Goal: Task Accomplishment & Management: Manage account settings

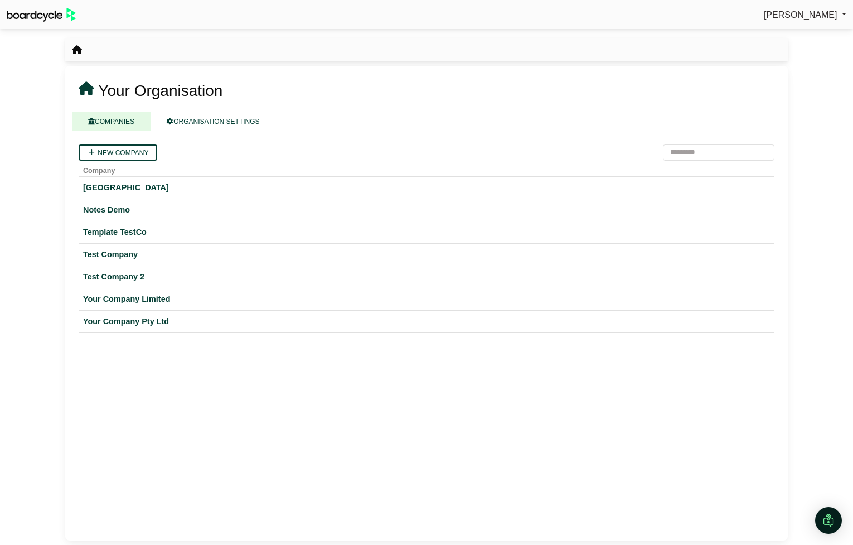
click at [823, 8] on link "[PERSON_NAME]" at bounding box center [805, 15] width 83 height 15
click at [801, 39] on link "Sign Out" at bounding box center [801, 33] width 89 height 21
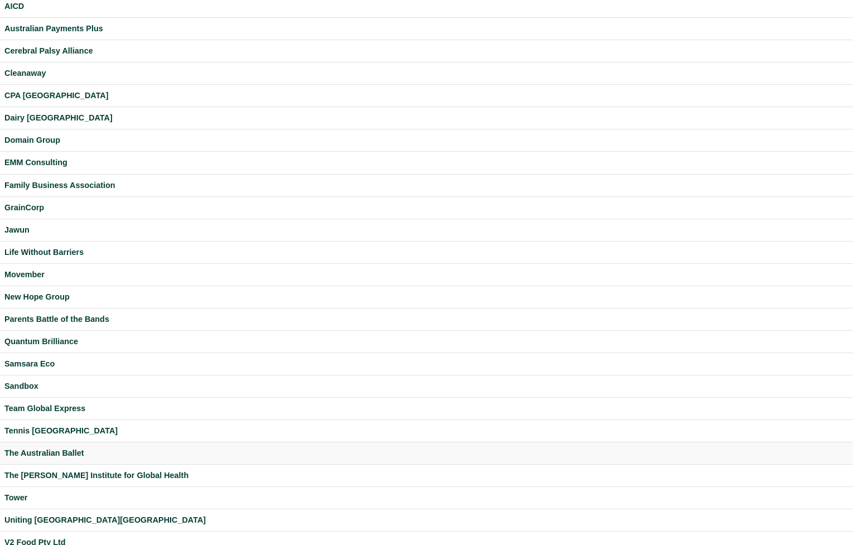
scroll to position [122, 0]
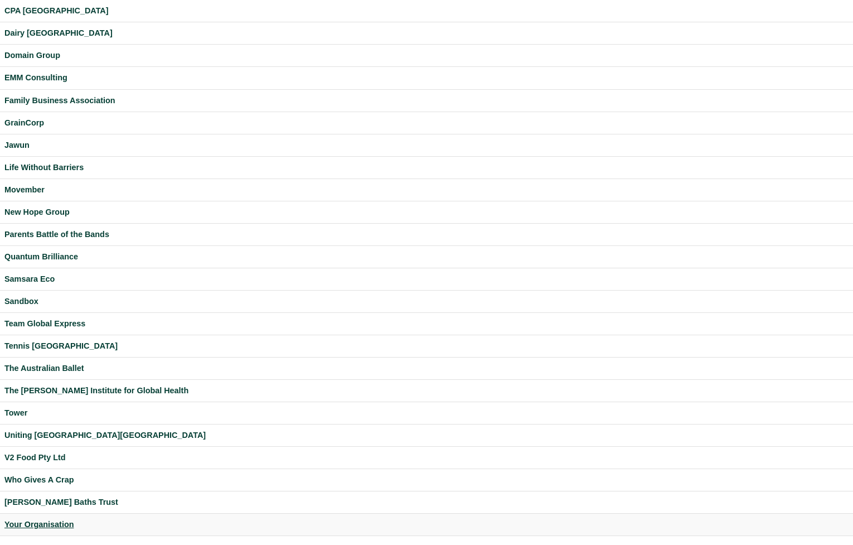
click at [52, 523] on div "Your Organisation" at bounding box center [426, 524] width 844 height 13
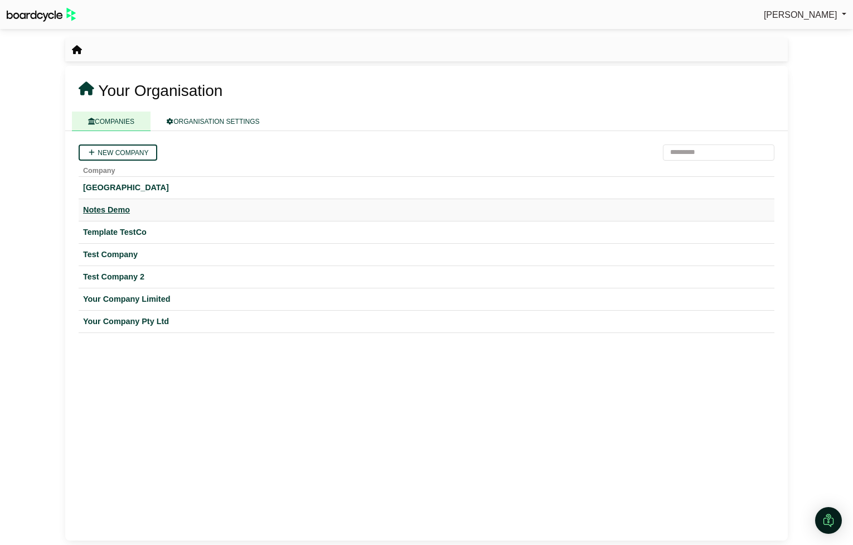
drag, startPoint x: 117, startPoint y: 212, endPoint x: 132, endPoint y: 209, distance: 14.9
click at [117, 212] on div "Notes Demo" at bounding box center [426, 210] width 687 height 13
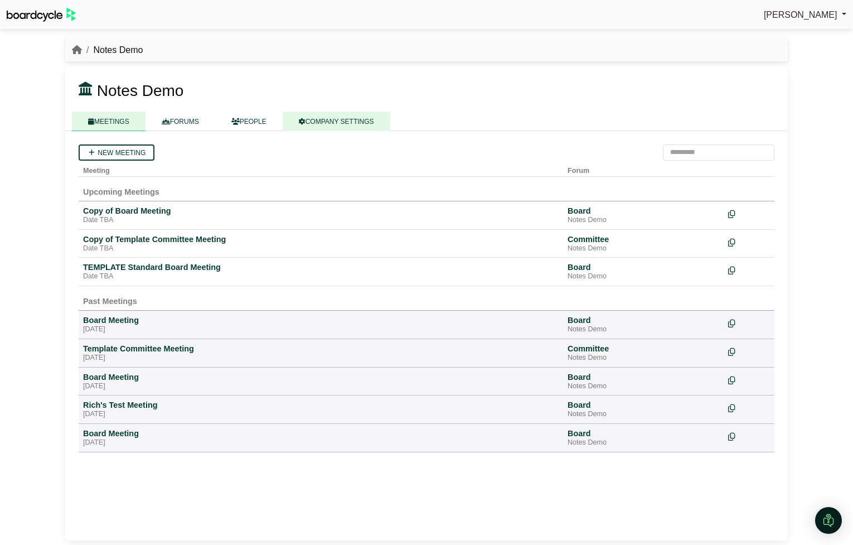
click at [312, 126] on link "COMPANY SETTINGS" at bounding box center [337, 122] width 108 height 20
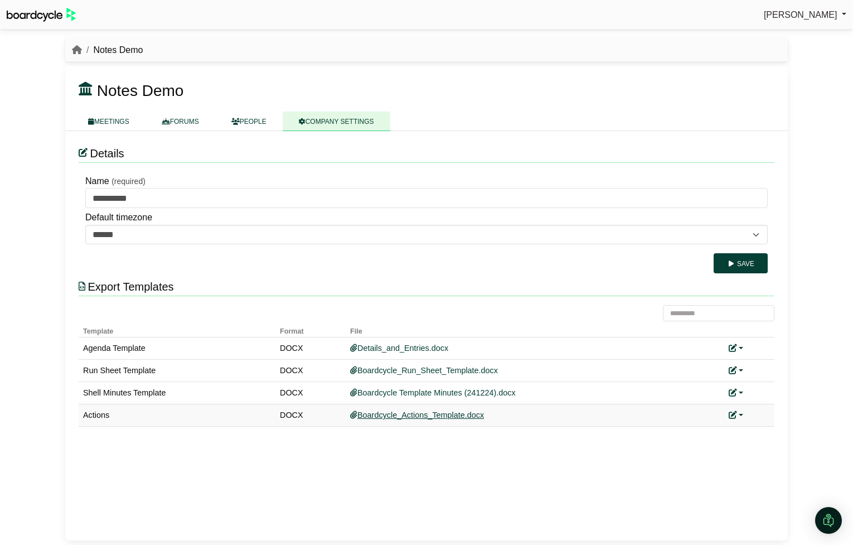
click at [462, 416] on link "Boardcycle_Actions_Template.docx" at bounding box center [417, 415] width 134 height 9
click at [78, 48] on icon "breadcrumb" at bounding box center [77, 49] width 10 height 9
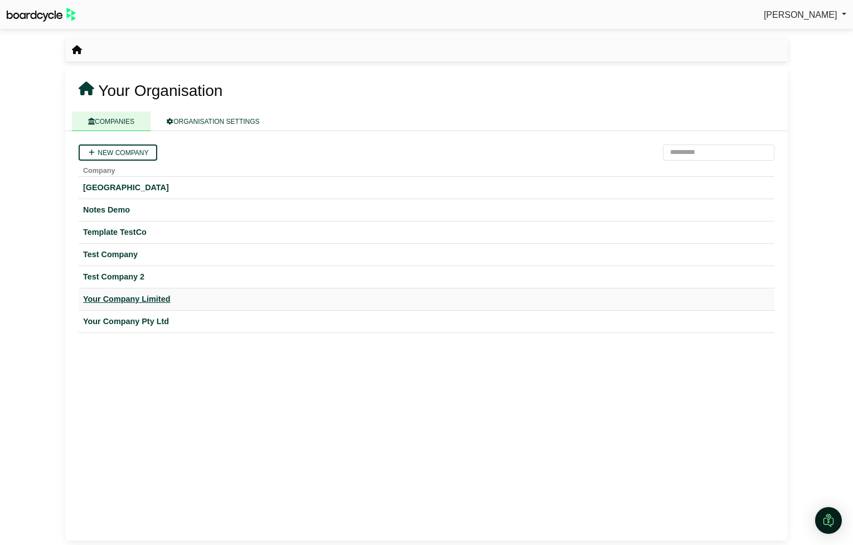
click at [147, 296] on div "Your Company Limited" at bounding box center [426, 299] width 687 height 13
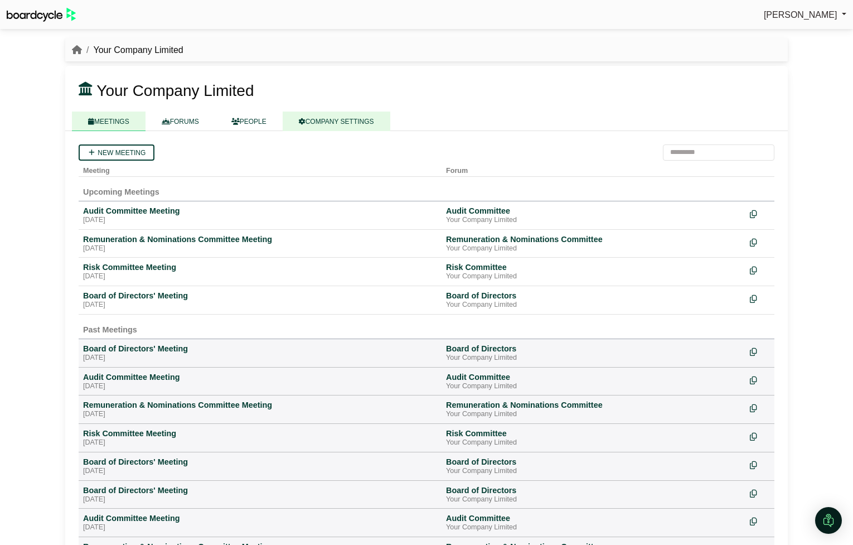
click at [353, 122] on link "COMPANY SETTINGS" at bounding box center [337, 122] width 108 height 20
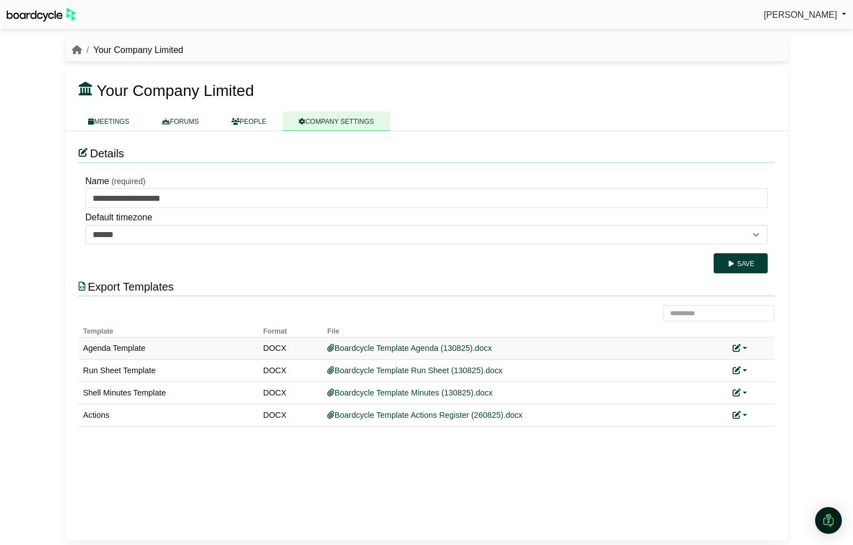
click at [745, 345] on link at bounding box center [740, 348] width 15 height 9
click at [759, 367] on link "Replace custom template" at bounding box center [790, 364] width 114 height 21
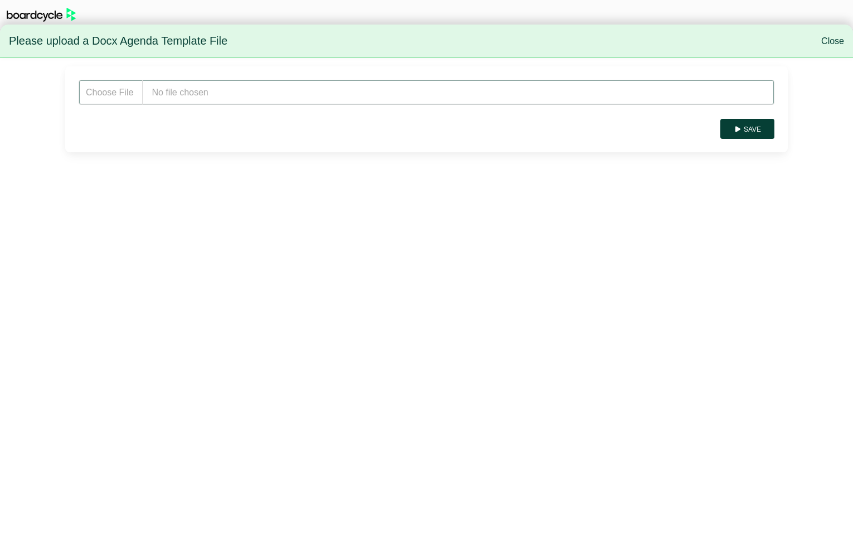
click at [231, 99] on input "file" at bounding box center [427, 92] width 696 height 25
type input "**********"
click at [751, 127] on button "Save" at bounding box center [748, 129] width 54 height 20
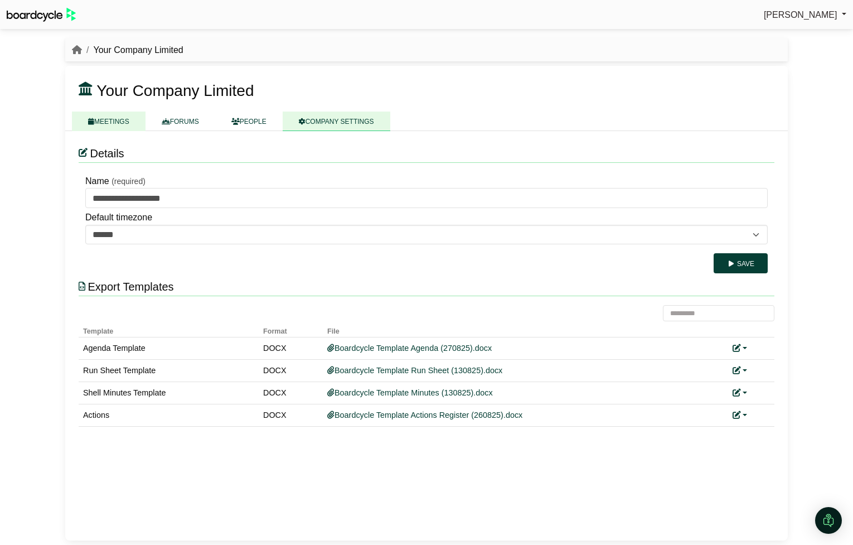
click at [123, 123] on link "MEETINGS" at bounding box center [109, 122] width 74 height 20
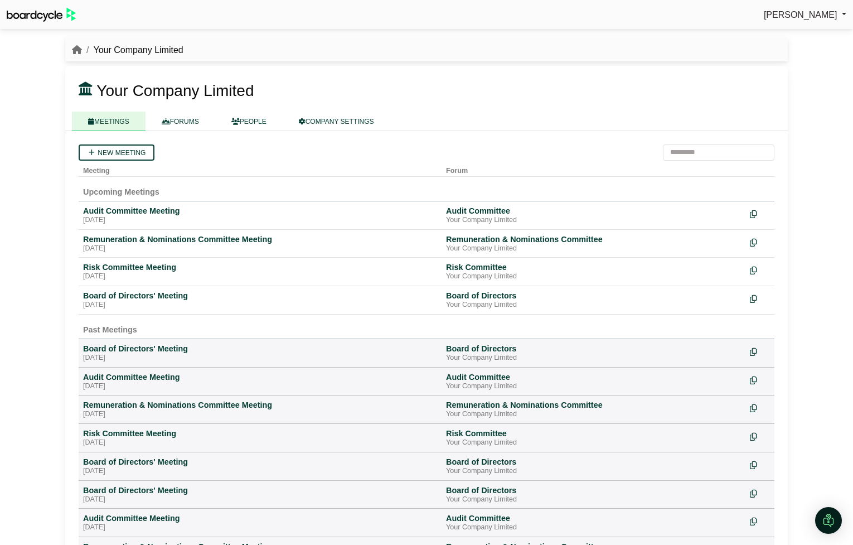
click at [803, 14] on span "[PERSON_NAME]" at bounding box center [801, 14] width 74 height 9
click at [802, 36] on link "Sign Out" at bounding box center [801, 33] width 89 height 21
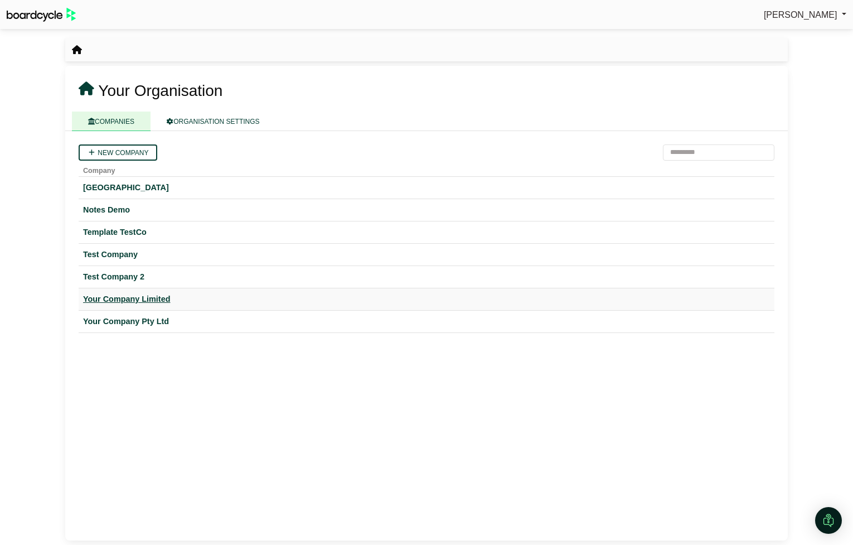
click at [145, 299] on div "Your Company Limited" at bounding box center [426, 299] width 687 height 13
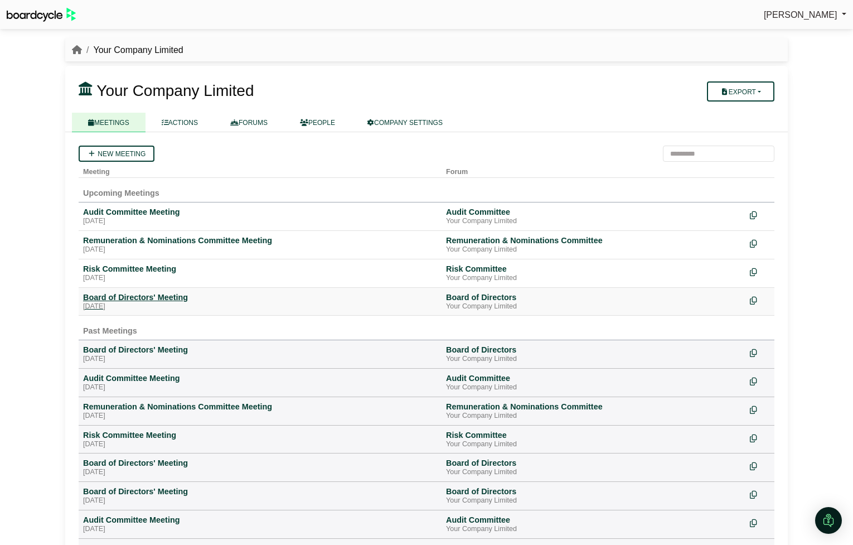
click at [153, 300] on div "Board of Directors' Meeting" at bounding box center [260, 297] width 354 height 10
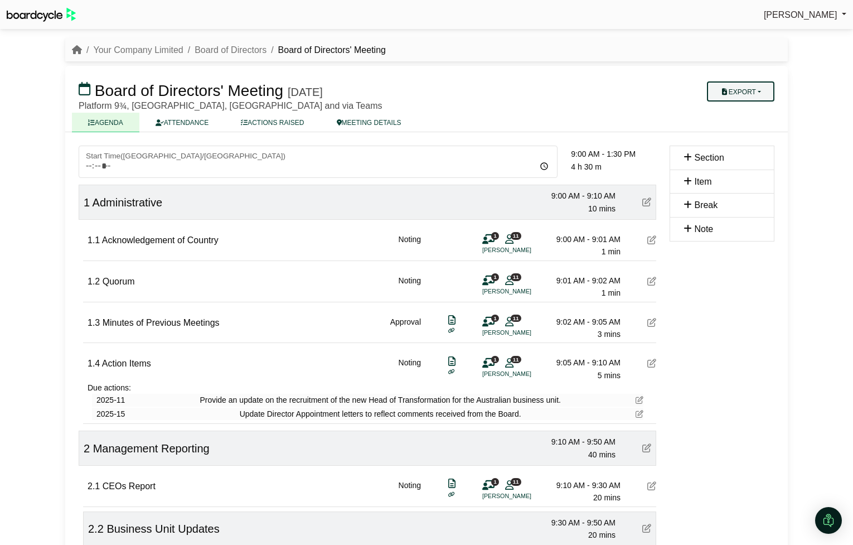
click at [747, 88] on button "Export" at bounding box center [740, 91] width 67 height 20
click at [749, 109] on link "Agenda" at bounding box center [751, 111] width 97 height 17
click at [784, 8] on link "[PERSON_NAME]" at bounding box center [805, 15] width 83 height 15
click at [804, 36] on link "Sign Out" at bounding box center [801, 33] width 89 height 21
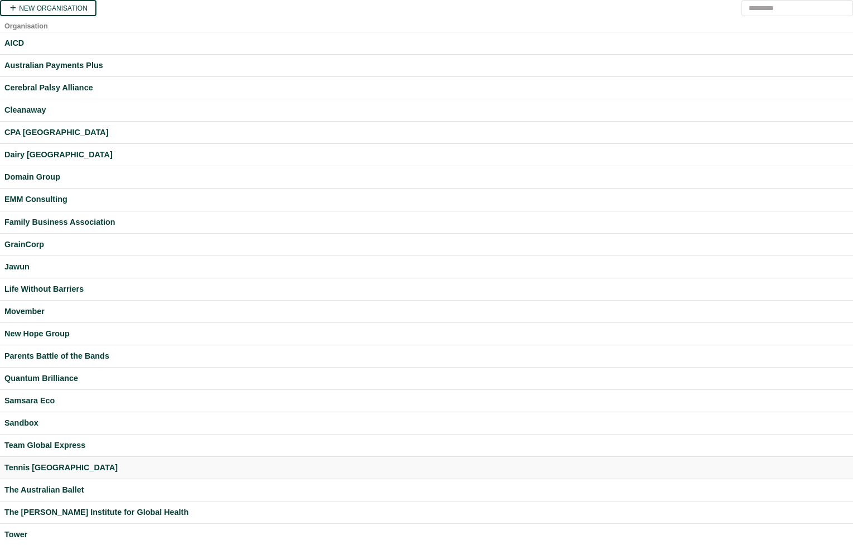
scroll to position [122, 0]
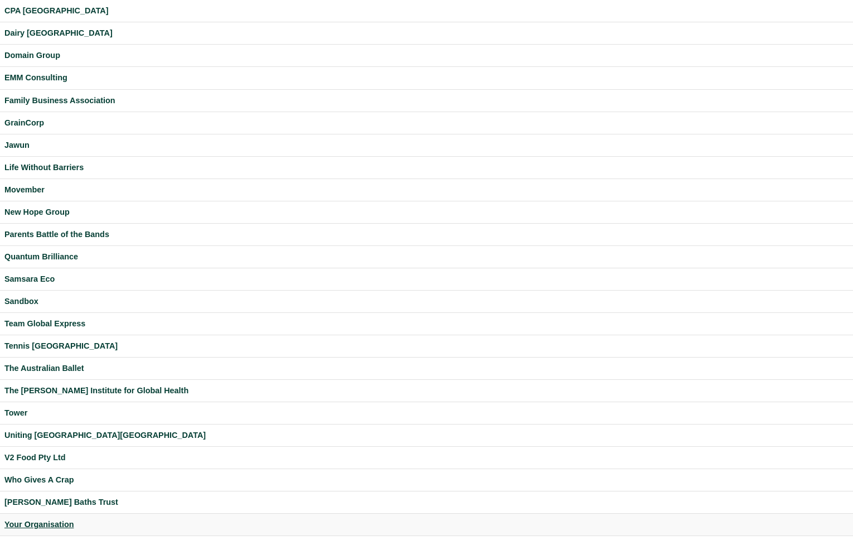
click at [55, 527] on div "Your Organisation" at bounding box center [426, 524] width 844 height 13
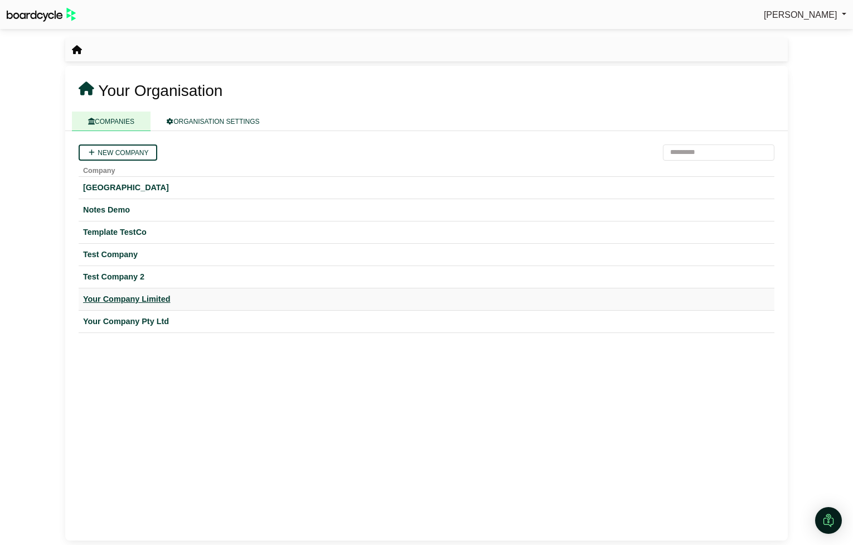
click at [138, 298] on div "Your Company Limited" at bounding box center [426, 299] width 687 height 13
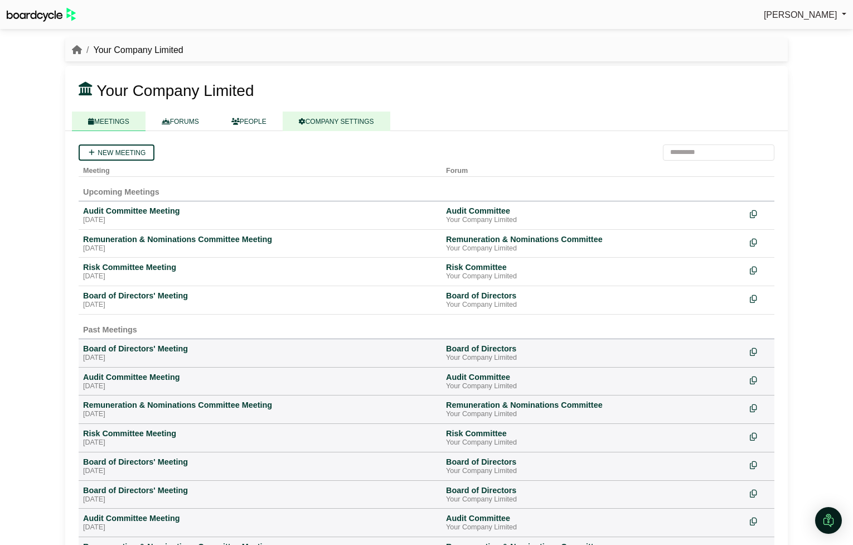
click at [335, 119] on link "COMPANY SETTINGS" at bounding box center [337, 122] width 108 height 20
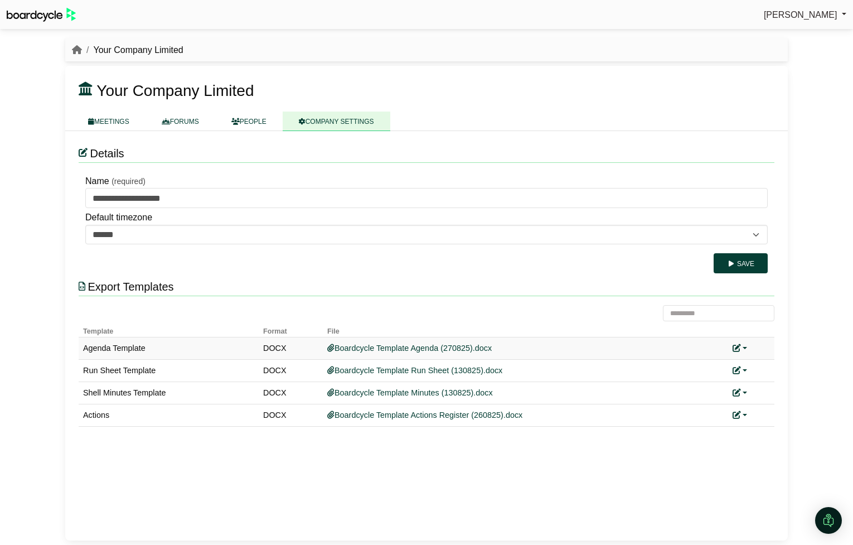
click at [747, 344] on link at bounding box center [740, 348] width 15 height 9
click at [776, 359] on link "Replace custom template" at bounding box center [790, 364] width 114 height 21
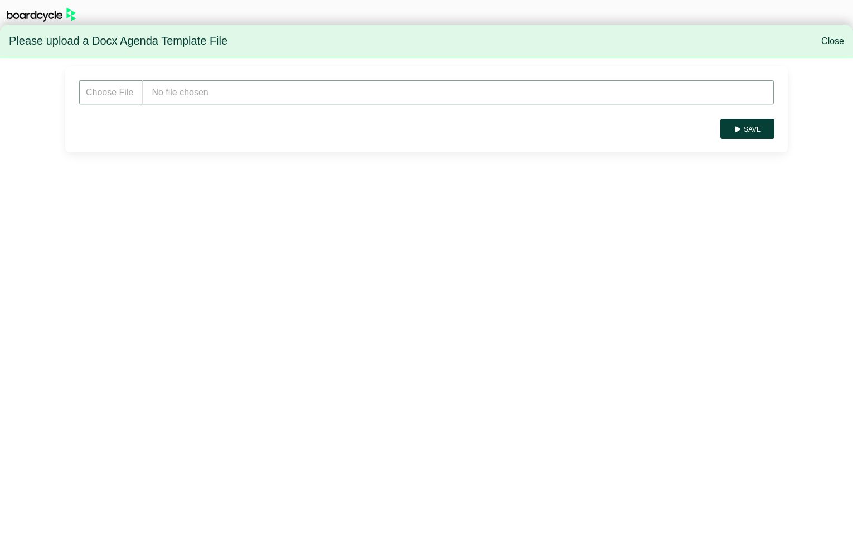
click at [232, 90] on input "file" at bounding box center [427, 92] width 696 height 25
click at [195, 96] on input "file" at bounding box center [427, 92] width 696 height 25
type input "**********"
click at [759, 133] on button "Save" at bounding box center [748, 129] width 54 height 20
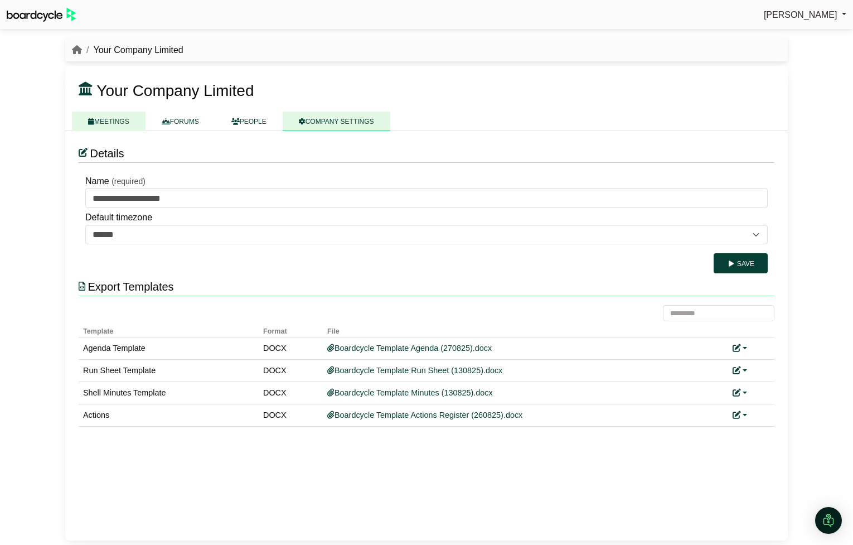
click at [122, 124] on link "MEETINGS" at bounding box center [109, 122] width 74 height 20
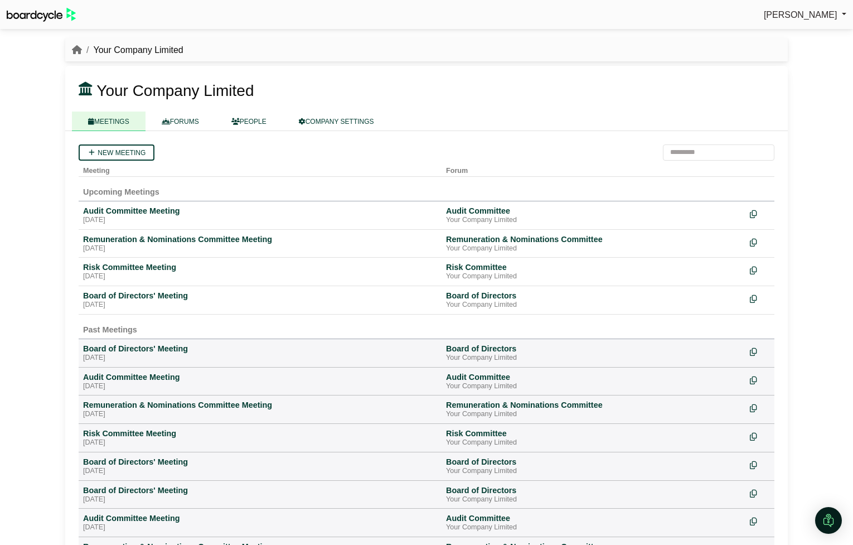
click at [846, 18] on link "[PERSON_NAME]" at bounding box center [805, 15] width 83 height 15
click at [827, 38] on link "Sign Out" at bounding box center [801, 33] width 89 height 21
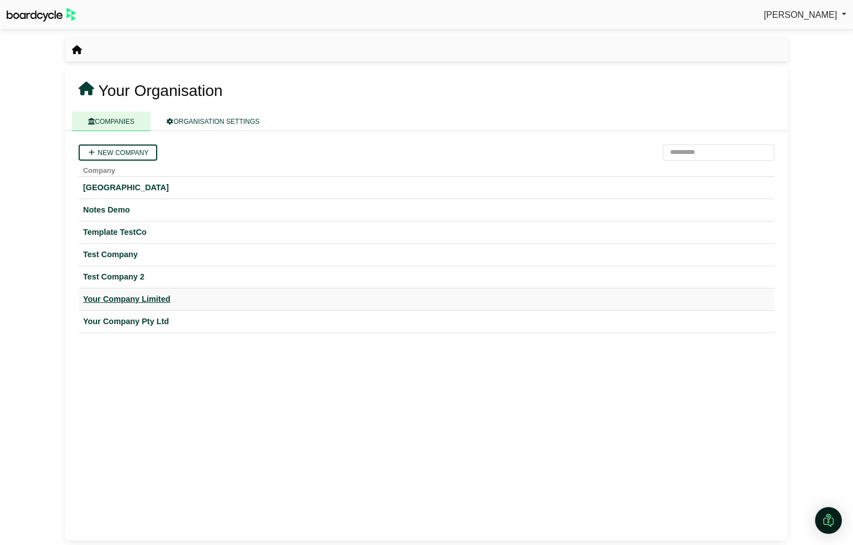
click at [160, 293] on div "Your Company Limited" at bounding box center [426, 299] width 687 height 13
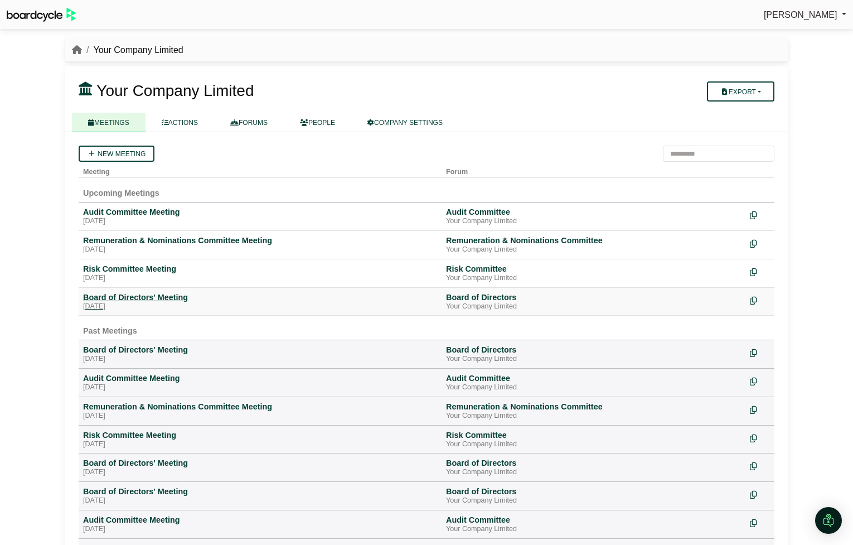
click at [155, 302] on div "[DATE]" at bounding box center [260, 306] width 354 height 9
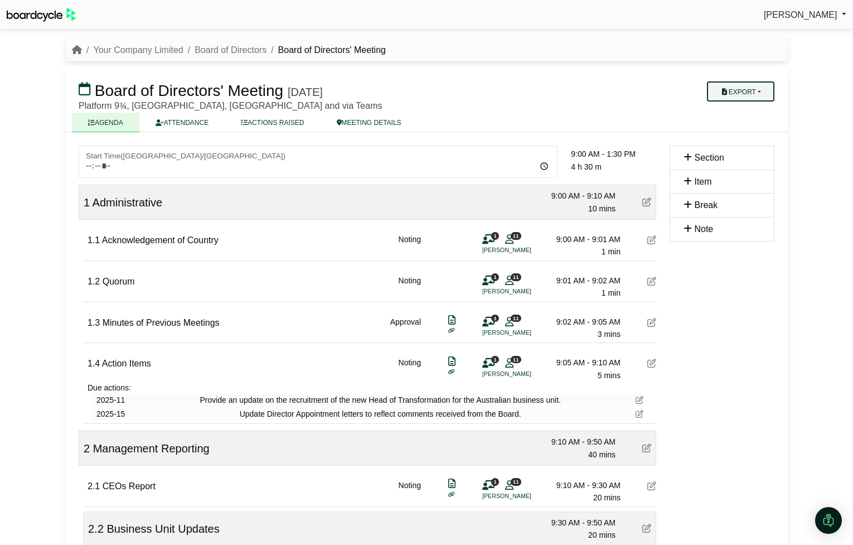
click at [766, 94] on button "Export" at bounding box center [740, 91] width 67 height 20
click at [759, 110] on link "Agenda" at bounding box center [751, 111] width 97 height 17
click at [798, 11] on span "Richard Conway" at bounding box center [801, 14] width 74 height 9
click at [799, 32] on link "Sign Out" at bounding box center [801, 33] width 89 height 21
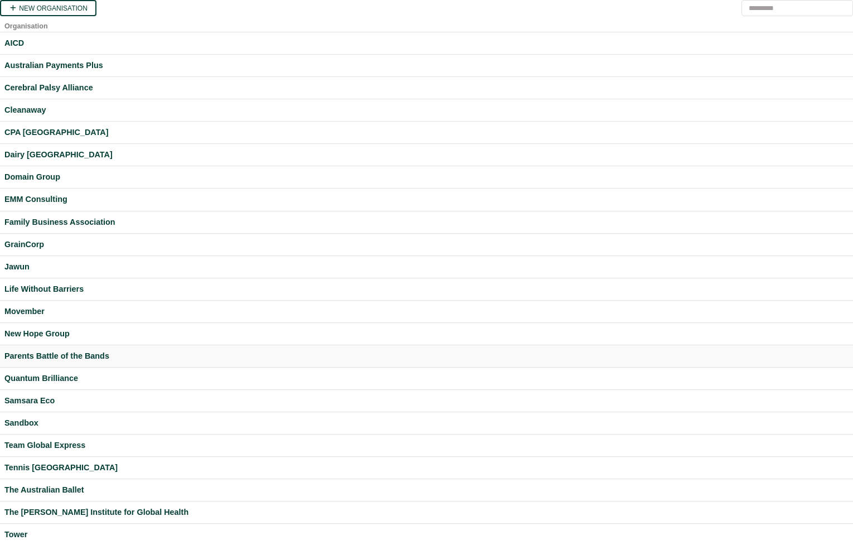
scroll to position [122, 0]
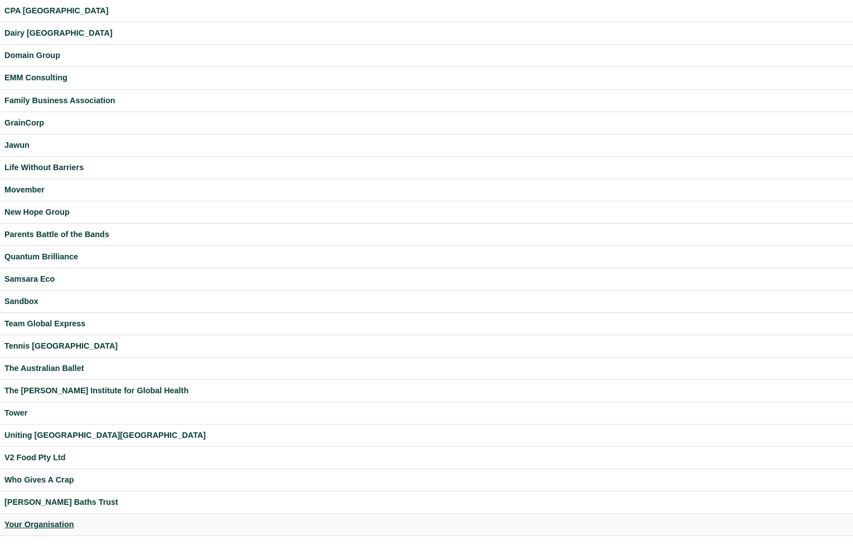
click at [60, 525] on div "Your Organisation" at bounding box center [426, 524] width 844 height 13
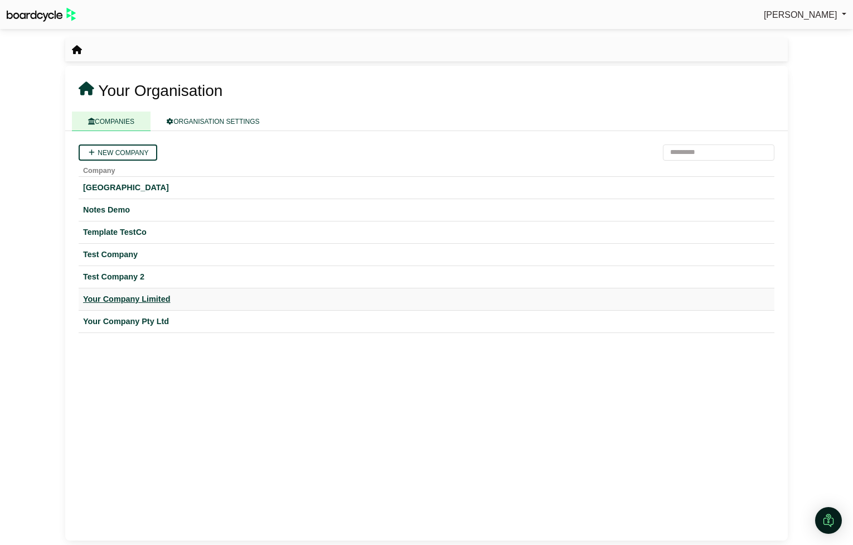
click at [113, 302] on div "Your Company Limited" at bounding box center [426, 299] width 687 height 13
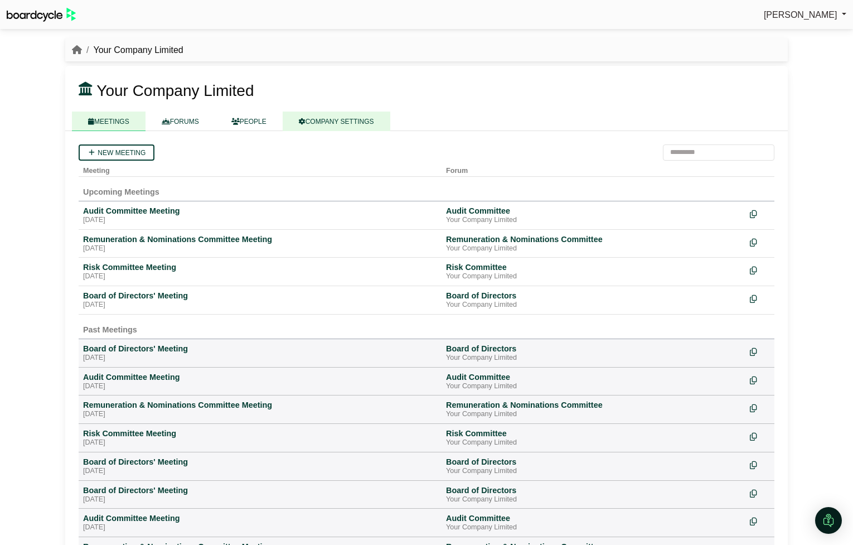
click at [346, 118] on link "COMPANY SETTINGS" at bounding box center [337, 122] width 108 height 20
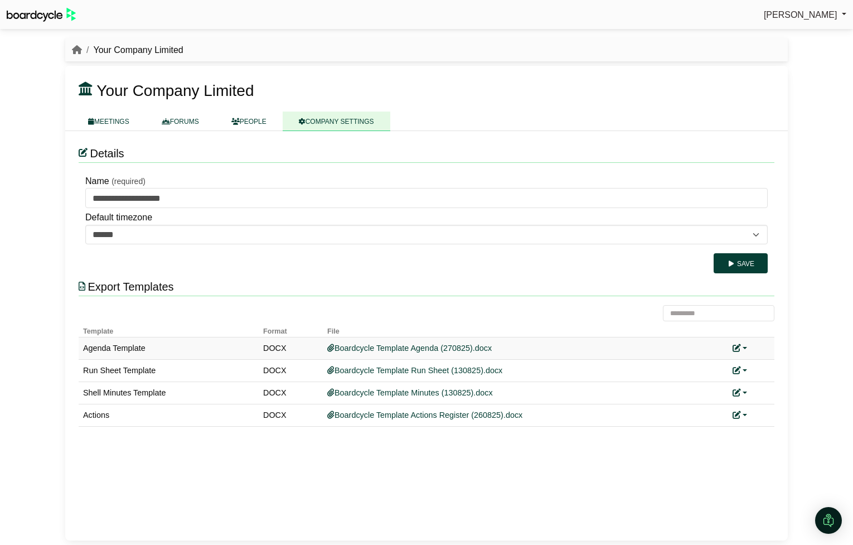
click at [747, 349] on link at bounding box center [740, 348] width 15 height 9
click at [754, 359] on link "Replace custom template" at bounding box center [790, 364] width 114 height 21
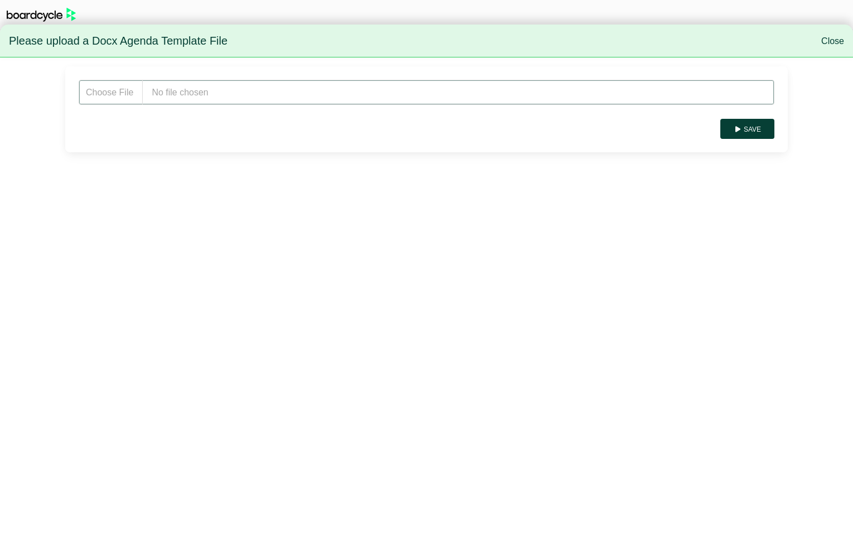
click at [337, 96] on input "file" at bounding box center [427, 92] width 696 height 25
click at [182, 95] on input "file" at bounding box center [427, 92] width 696 height 25
type input "**********"
click at [742, 131] on button "Save" at bounding box center [748, 129] width 54 height 20
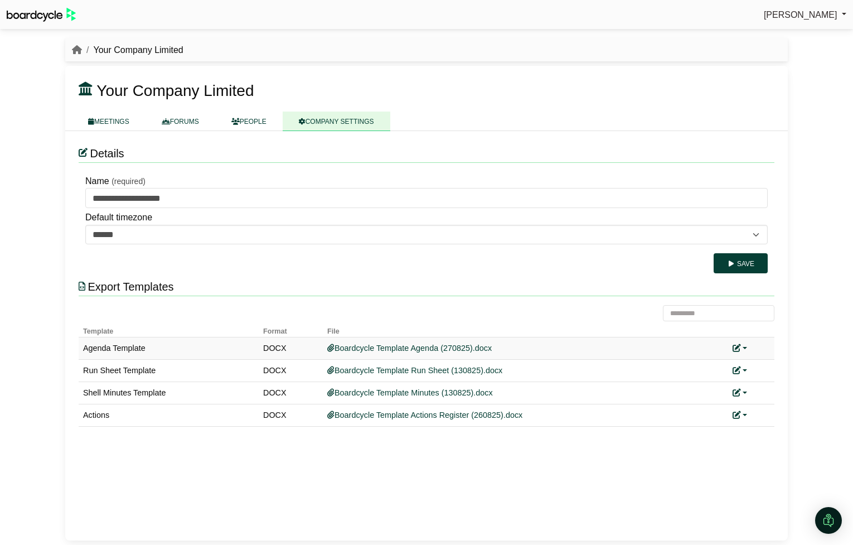
click at [741, 347] on link at bounding box center [740, 348] width 15 height 9
click at [758, 361] on link "Replace custom template" at bounding box center [790, 364] width 114 height 21
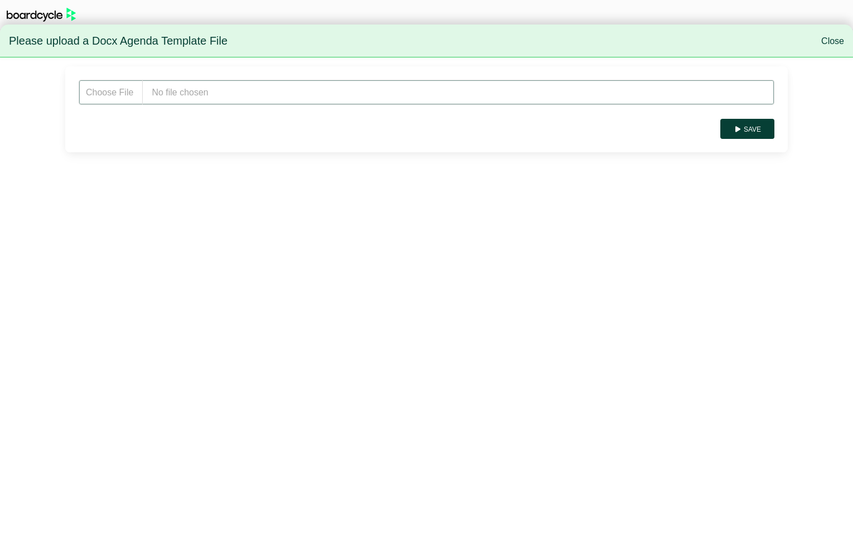
click at [399, 98] on input "file" at bounding box center [427, 92] width 696 height 25
click at [176, 88] on input "file" at bounding box center [427, 92] width 696 height 25
type input "**********"
click at [766, 135] on button "Save" at bounding box center [748, 129] width 54 height 20
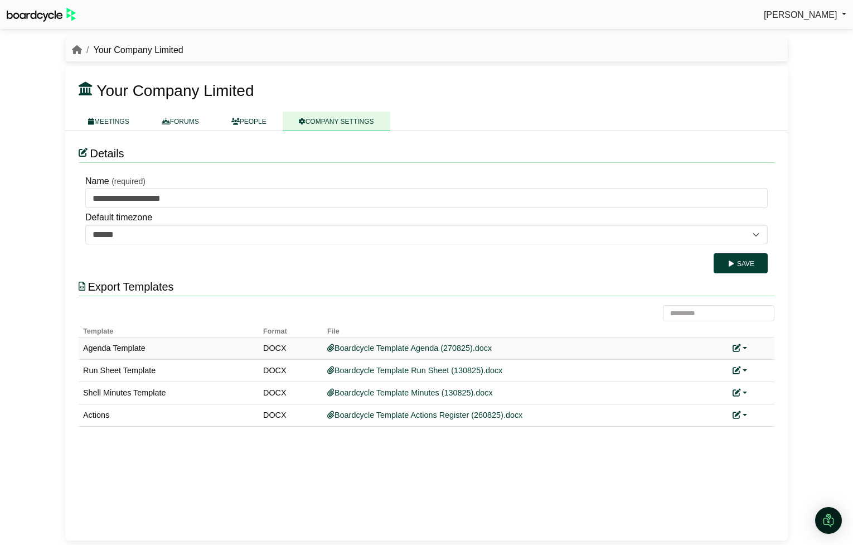
click at [744, 345] on link at bounding box center [740, 348] width 15 height 9
click at [756, 359] on link "Replace custom template" at bounding box center [790, 364] width 114 height 21
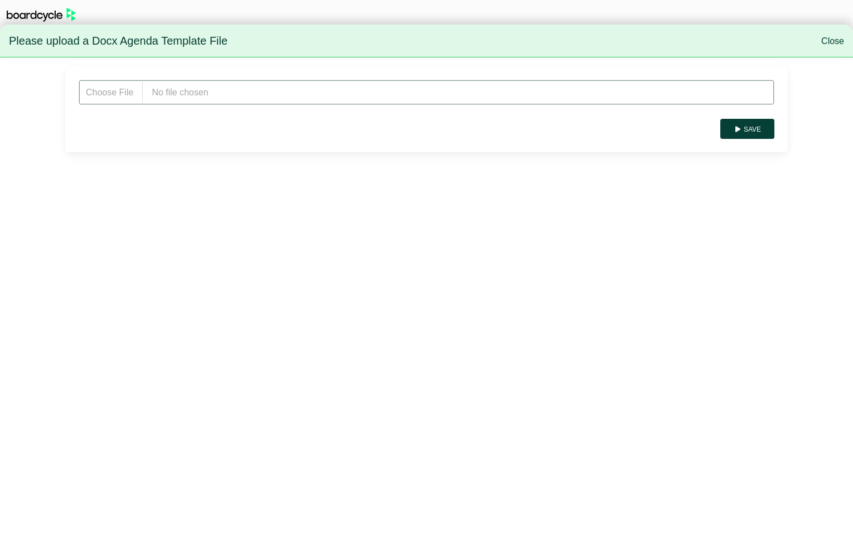
click at [232, 85] on input "file" at bounding box center [427, 92] width 696 height 25
click at [196, 96] on input "file" at bounding box center [427, 92] width 696 height 25
type input "**********"
click at [747, 132] on button "Save" at bounding box center [748, 129] width 54 height 20
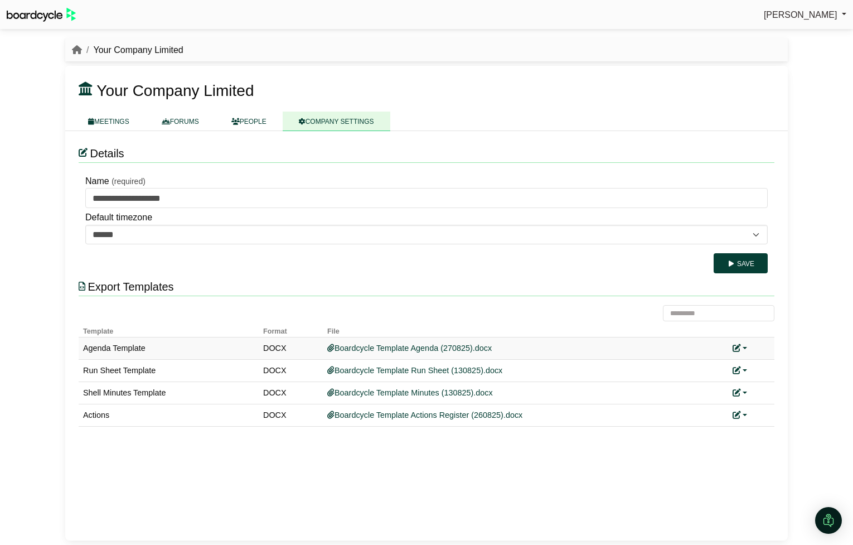
click at [747, 346] on link at bounding box center [740, 348] width 15 height 9
click at [759, 360] on link "Replace custom template" at bounding box center [790, 364] width 114 height 21
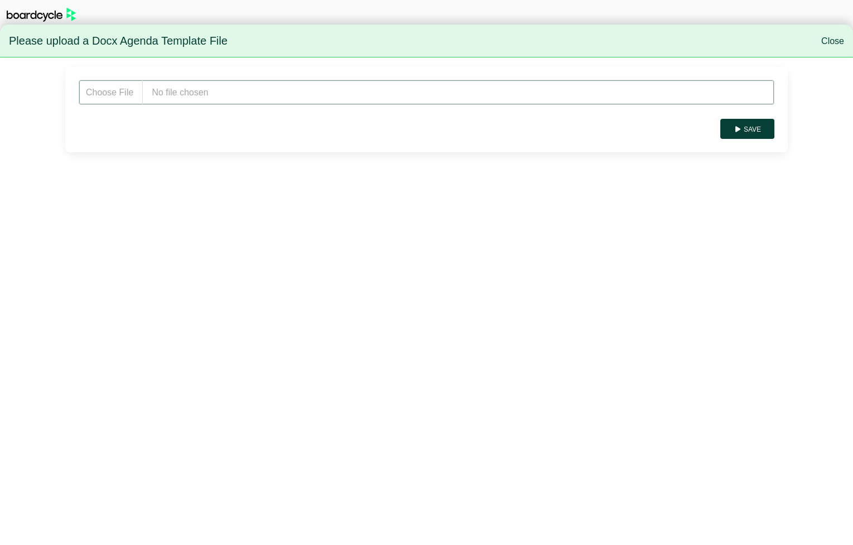
click at [244, 90] on input "file" at bounding box center [427, 92] width 696 height 25
click at [174, 91] on input "file" at bounding box center [427, 92] width 696 height 25
type input "**********"
click at [748, 129] on button "Save" at bounding box center [748, 129] width 54 height 20
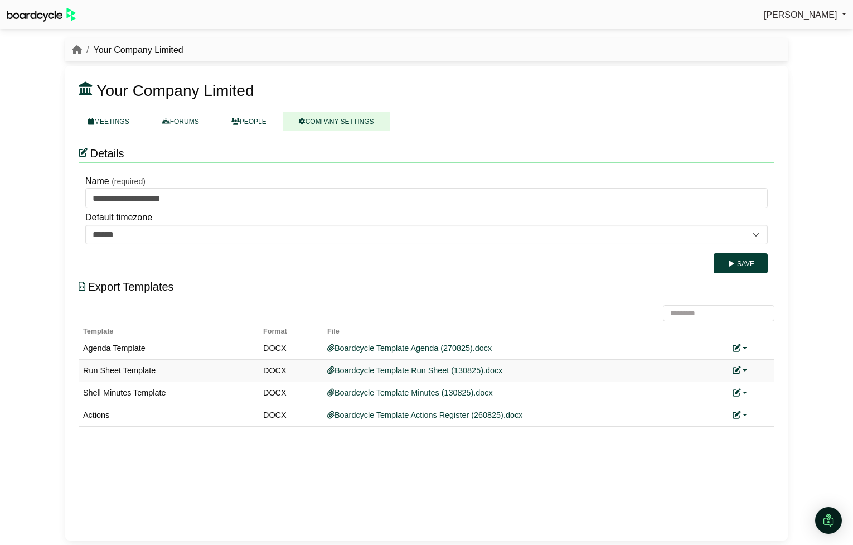
click at [745, 370] on link at bounding box center [740, 370] width 15 height 9
click at [761, 384] on link "Replace custom template" at bounding box center [790, 386] width 114 height 21
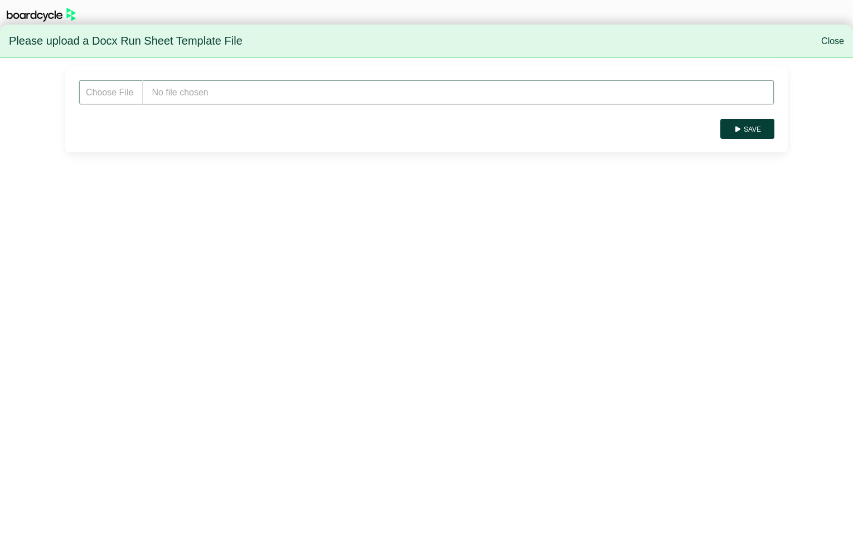
click at [242, 88] on input "file" at bounding box center [427, 92] width 696 height 25
type input "**********"
click at [760, 128] on button "Save" at bounding box center [748, 129] width 54 height 20
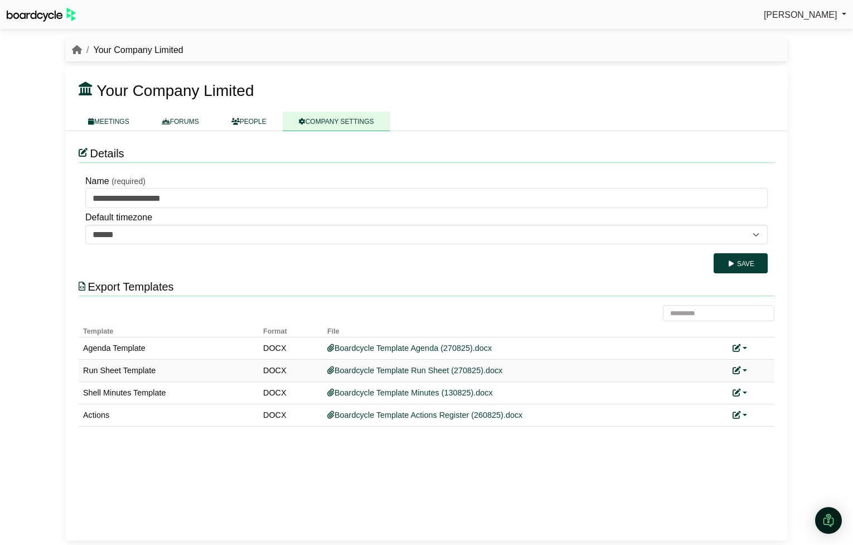
click at [743, 370] on link at bounding box center [740, 370] width 15 height 9
click at [759, 382] on link "Replace custom template" at bounding box center [790, 386] width 114 height 21
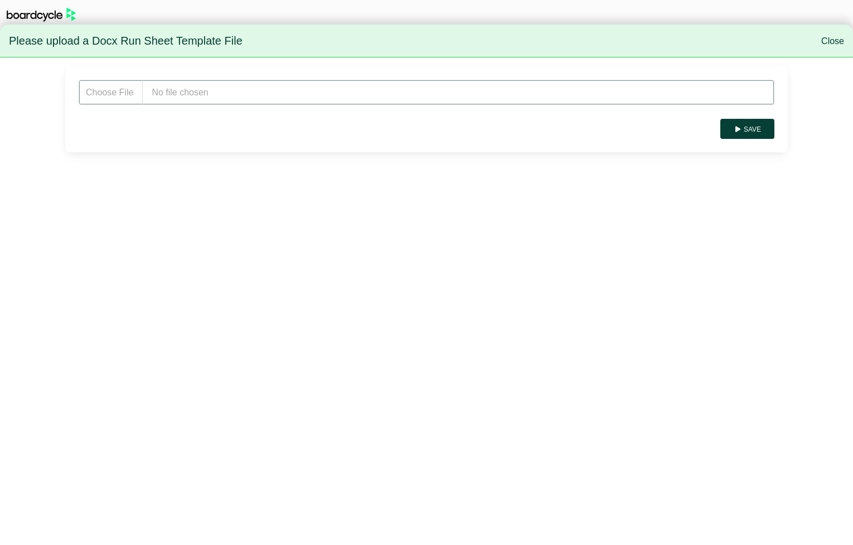
click at [417, 91] on input "file" at bounding box center [427, 92] width 696 height 25
click at [223, 86] on input "file" at bounding box center [427, 92] width 696 height 25
type input "**********"
click at [732, 125] on button "Save" at bounding box center [748, 129] width 54 height 20
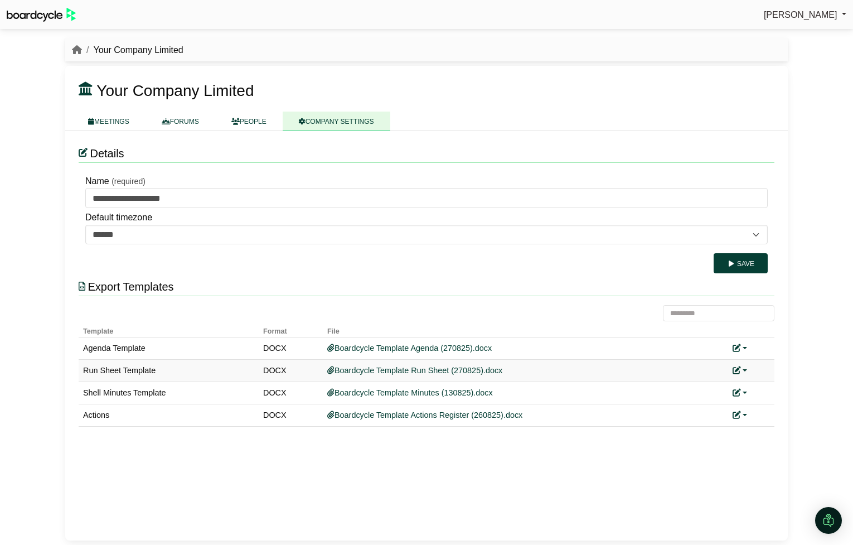
click at [744, 370] on link at bounding box center [740, 370] width 15 height 9
click at [779, 388] on link "Replace custom template" at bounding box center [790, 386] width 114 height 21
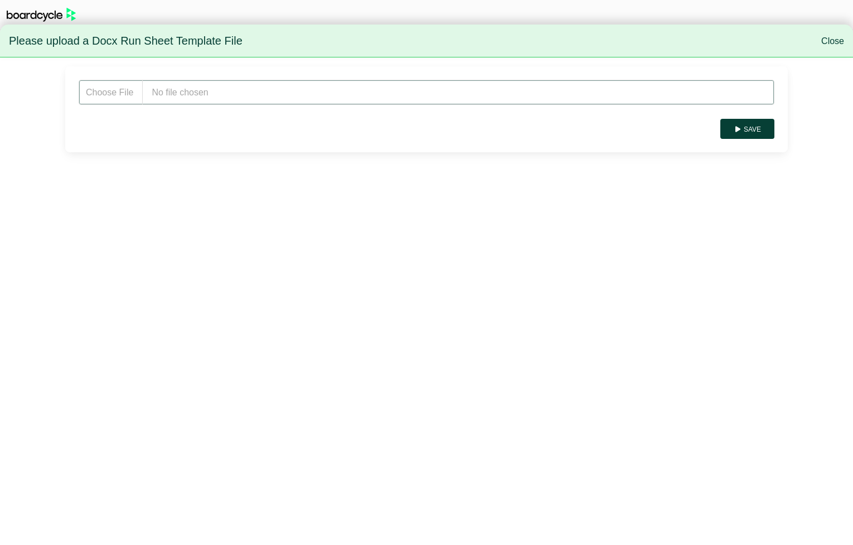
click at [593, 86] on input "file" at bounding box center [427, 92] width 696 height 25
click at [312, 97] on input "file" at bounding box center [427, 92] width 696 height 25
type input "**********"
click at [757, 132] on button "Save" at bounding box center [748, 129] width 54 height 20
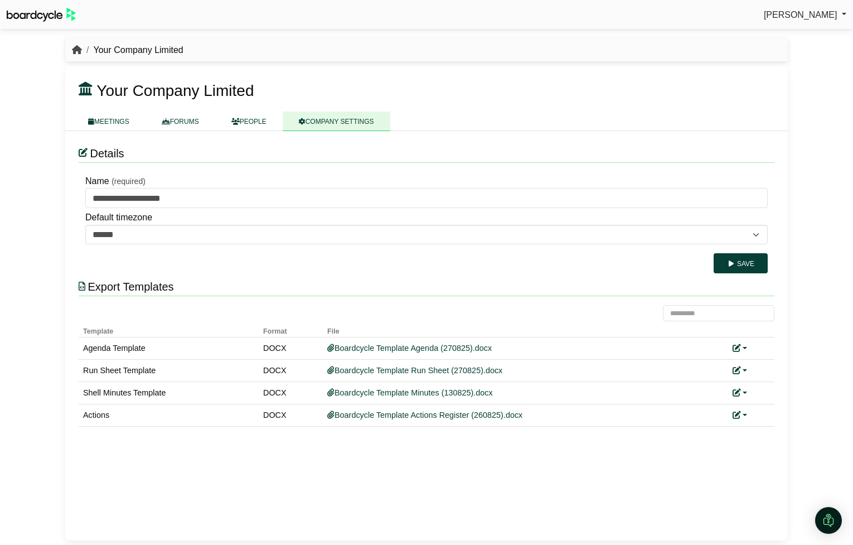
click at [76, 48] on icon "breadcrumb" at bounding box center [77, 49] width 10 height 9
